Goal: Task Accomplishment & Management: Use online tool/utility

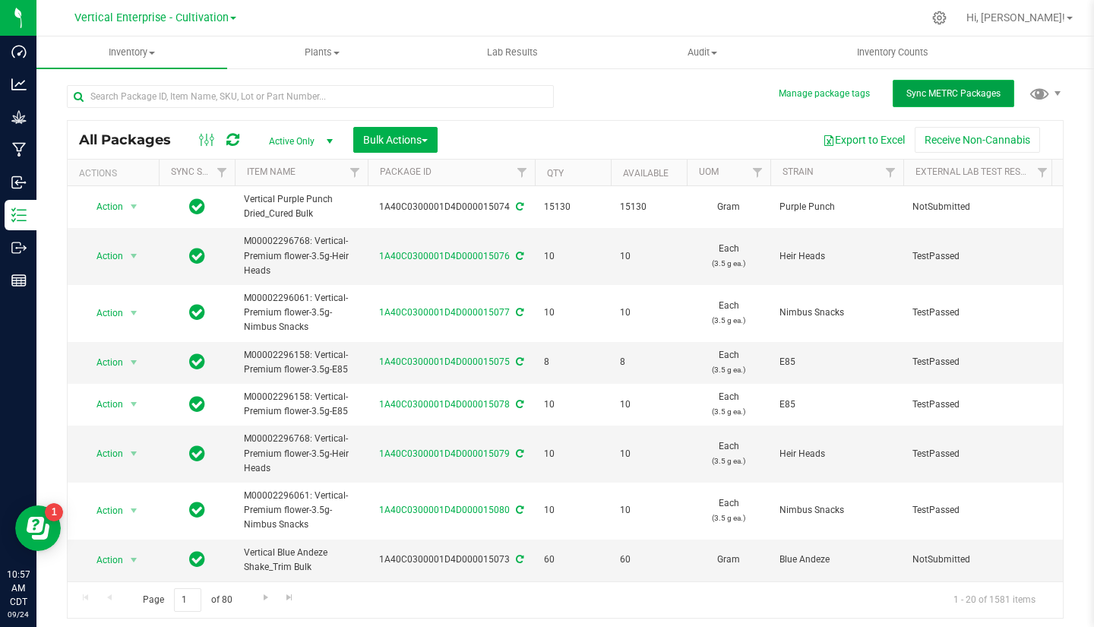
click at [942, 100] on button "Sync METRC Packages" at bounding box center [954, 93] width 122 height 27
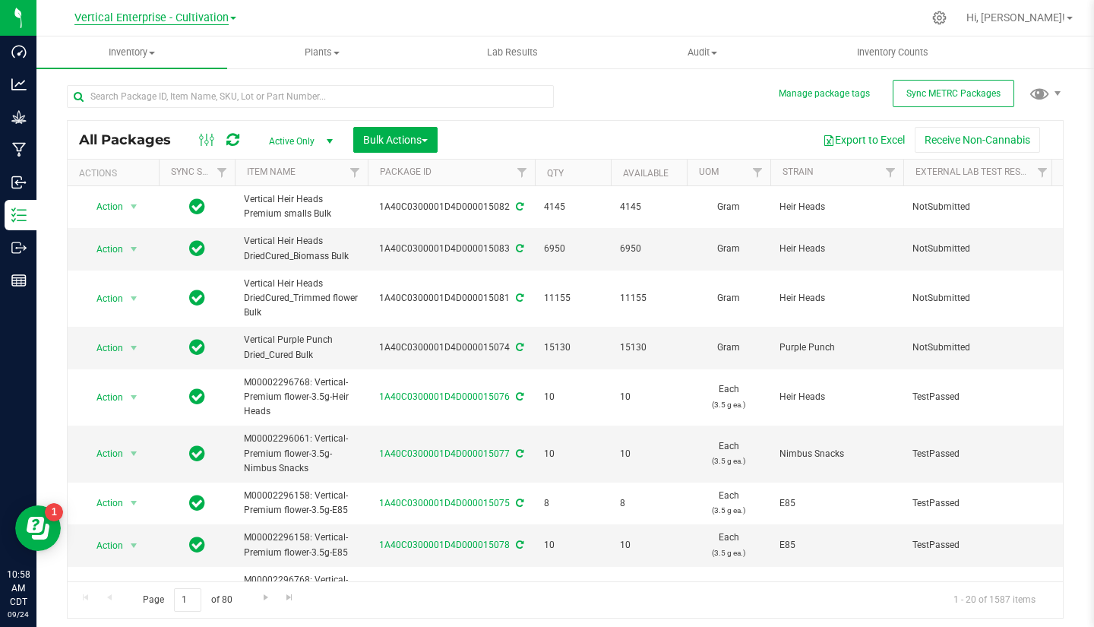
click at [205, 17] on span "Vertical Enterprise - Cultivation" at bounding box center [151, 18] width 154 height 14
click at [186, 78] on link "Vertical Enterprise - Manufacturing" at bounding box center [155, 74] width 222 height 21
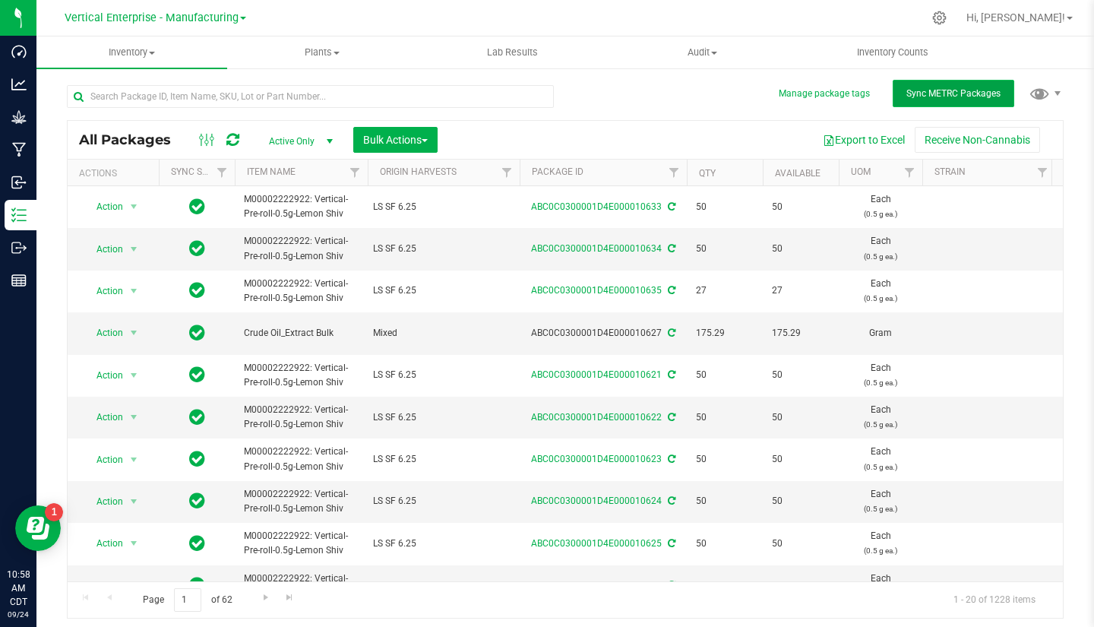
click at [955, 97] on span "Sync METRC Packages" at bounding box center [954, 93] width 94 height 11
click at [935, 87] on button "Sync METRC Packages" at bounding box center [954, 93] width 122 height 27
click at [203, 17] on span "Vertical Enterprise - Manufacturing" at bounding box center [152, 18] width 174 height 14
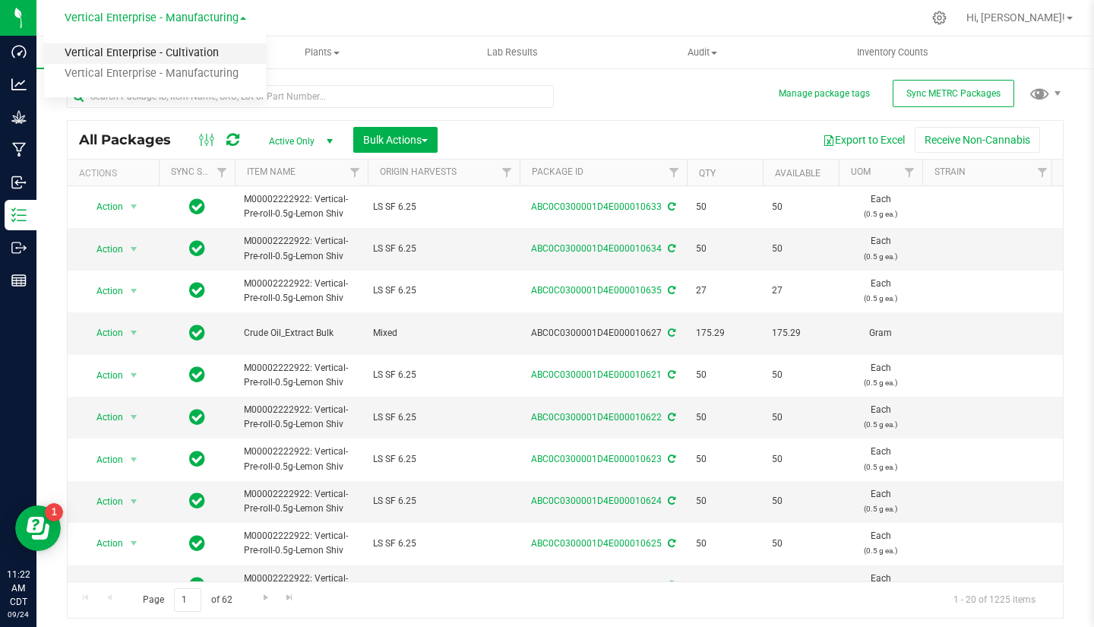
click at [168, 47] on link "Vertical Enterprise - Cultivation" at bounding box center [155, 53] width 222 height 21
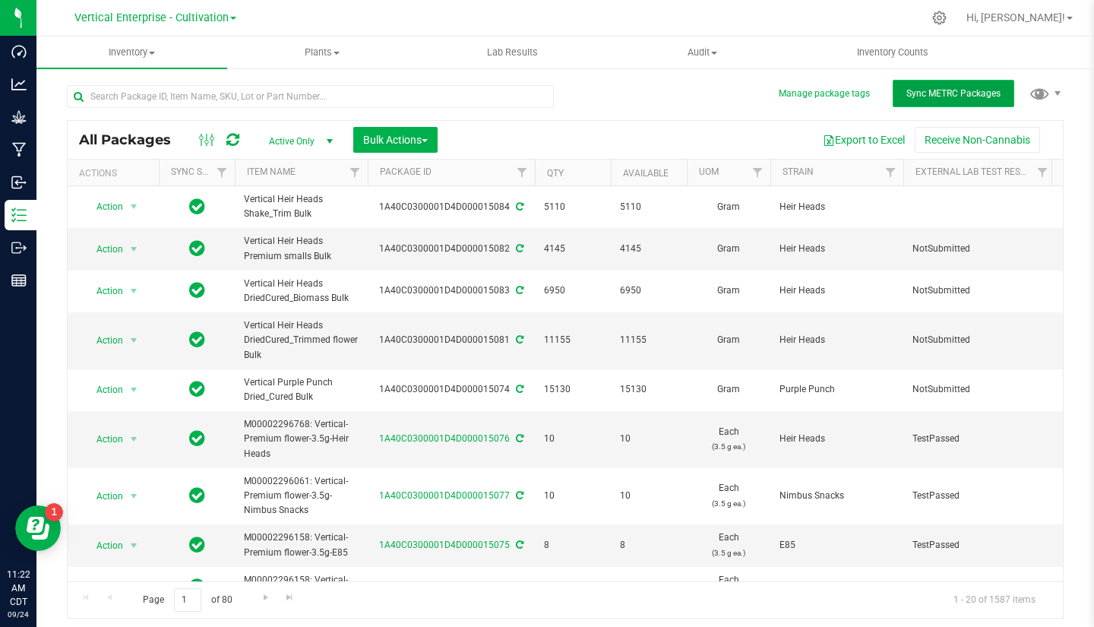
click at [945, 97] on span "Sync METRC Packages" at bounding box center [954, 93] width 94 height 11
